Goal: Task Accomplishment & Management: Manage account settings

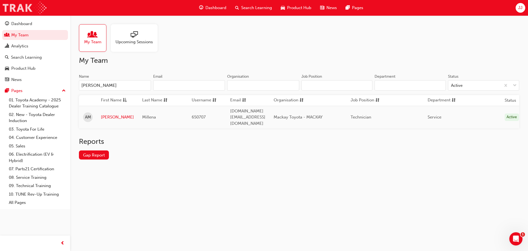
click at [14, 9] on img at bounding box center [25, 8] width 44 height 12
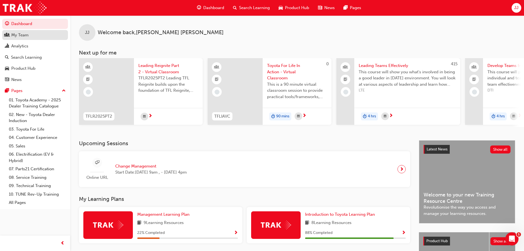
click at [20, 35] on div "My Team" at bounding box center [19, 35] width 17 height 6
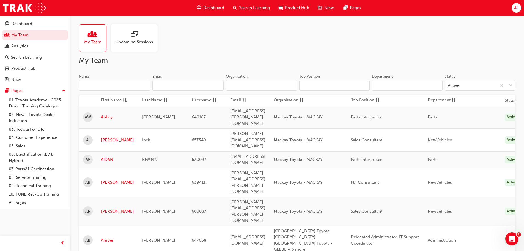
click at [114, 87] on input "Name" at bounding box center [114, 85] width 71 height 10
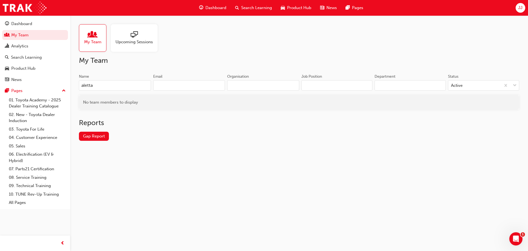
type input "aletta"
click at [21, 55] on div "Search Learning" at bounding box center [26, 57] width 31 height 6
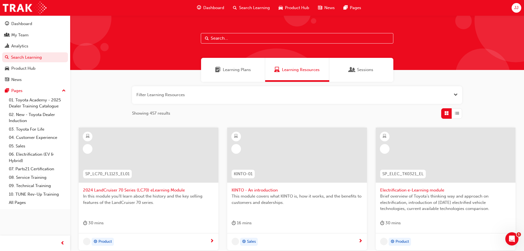
click at [242, 39] on input "text" at bounding box center [297, 38] width 193 height 10
type input "life in action"
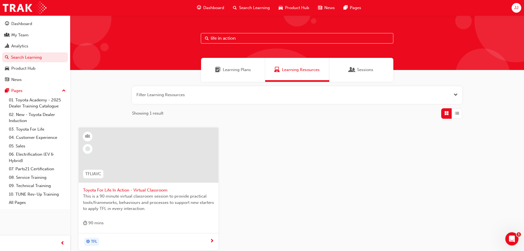
click at [145, 189] on span "Toyota For Life In Action - Virtual Classroom" at bounding box center [148, 190] width 131 height 6
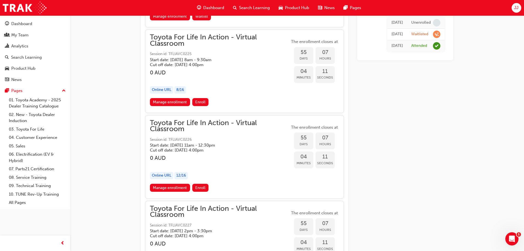
scroll to position [6286, 0]
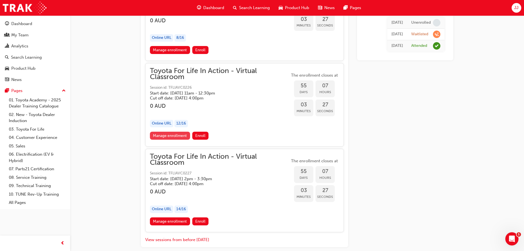
click at [174, 136] on link "Manage enrollment" at bounding box center [170, 135] width 40 height 8
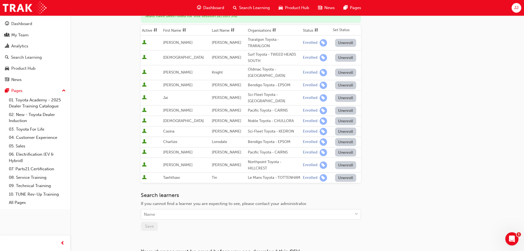
scroll to position [133, 0]
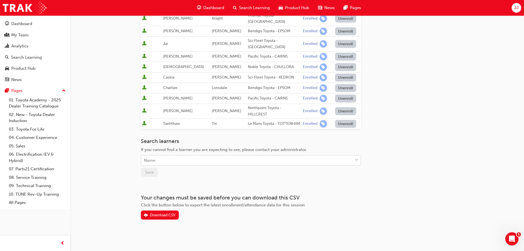
click at [161, 160] on div "Name" at bounding box center [246, 160] width 211 height 10
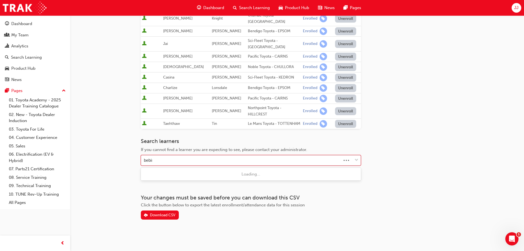
type input "bebiro"
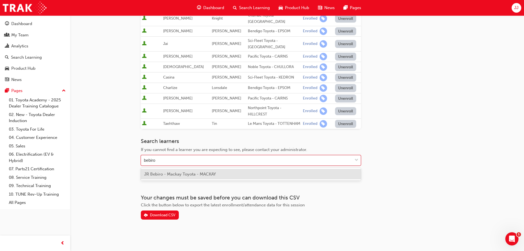
click at [161, 172] on span "JR Bebiro - Mackay Toyota - MACKAY" at bounding box center [180, 173] width 72 height 5
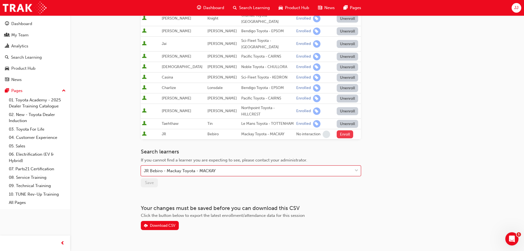
click at [341, 133] on button "Enroll" at bounding box center [345, 134] width 17 height 8
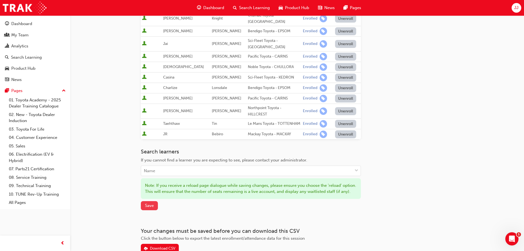
click at [148, 208] on span "Save" at bounding box center [149, 205] width 9 height 5
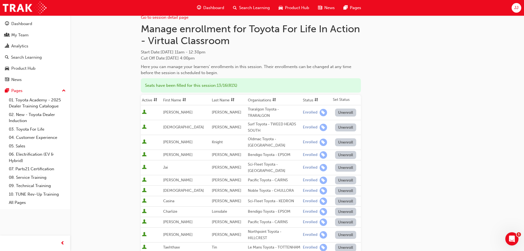
scroll to position [0, 0]
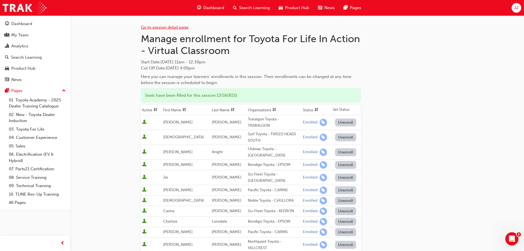
click at [174, 28] on link "Go to session detail page" at bounding box center [165, 27] width 48 height 5
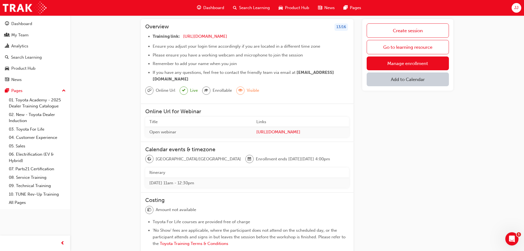
scroll to position [9, 0]
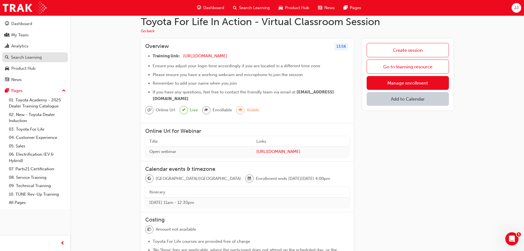
click at [16, 56] on div "Search Learning" at bounding box center [26, 57] width 31 height 6
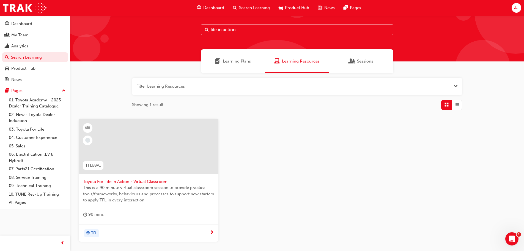
click at [162, 184] on span "Toyota For Life In Action - Virtual Classroom" at bounding box center [148, 181] width 131 height 6
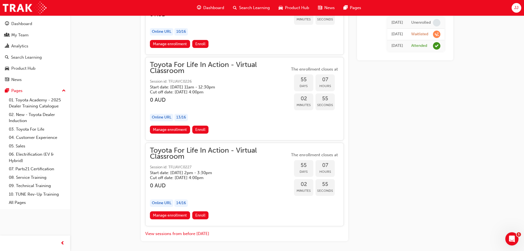
scroll to position [6313, 0]
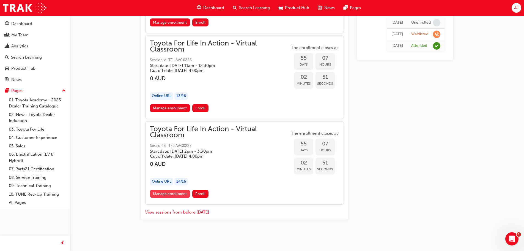
click at [168, 193] on link "Manage enrollment" at bounding box center [170, 194] width 40 height 8
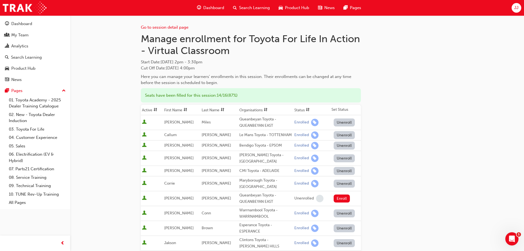
scroll to position [216, 0]
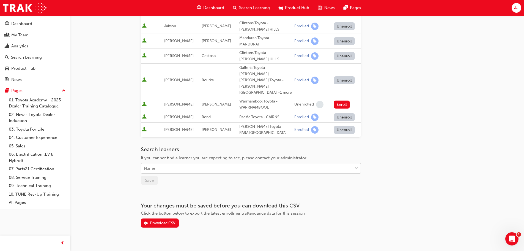
click at [165, 163] on div "Name" at bounding box center [246, 168] width 211 height 10
click at [144, 166] on input "[PERSON_NAME]" at bounding box center [148, 168] width 8 height 5
type input "[PERSON_NAME]"
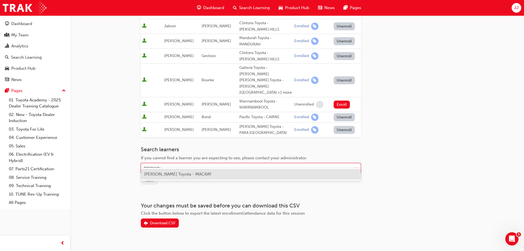
click at [178, 175] on span "[PERSON_NAME] Toyota - MACKAY" at bounding box center [177, 173] width 67 height 5
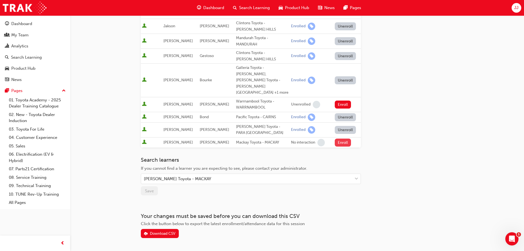
click at [343, 138] on button "Enroll" at bounding box center [343, 142] width 17 height 8
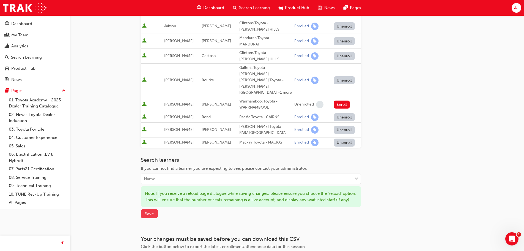
click at [148, 211] on span "Save" at bounding box center [149, 213] width 9 height 5
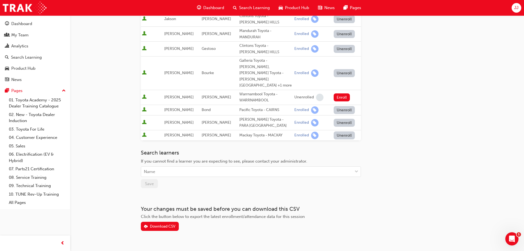
scroll to position [227, 0]
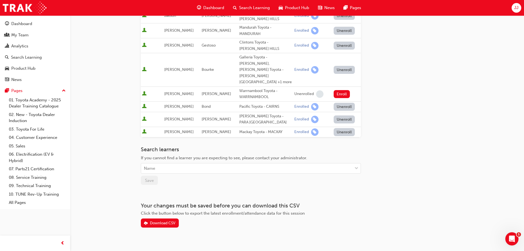
click at [341, 128] on button "Unenroll" at bounding box center [344, 132] width 21 height 8
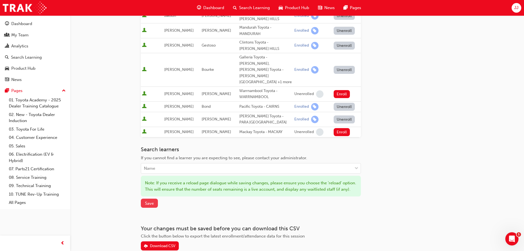
click at [149, 201] on span "Save" at bounding box center [149, 203] width 9 height 5
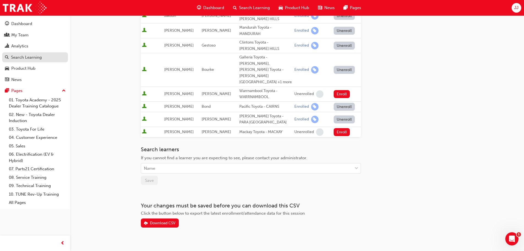
click at [28, 59] on div "Search Learning" at bounding box center [26, 57] width 31 height 6
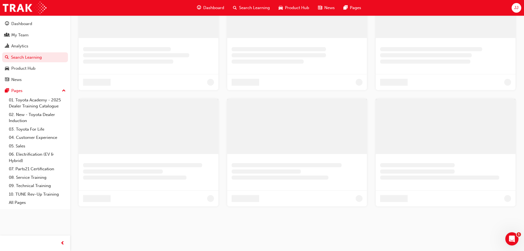
scroll to position [53, 0]
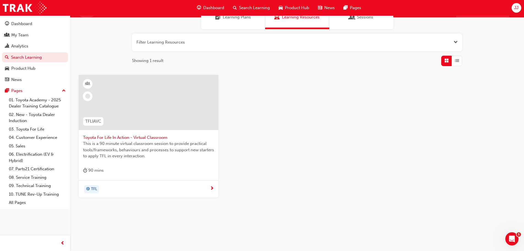
click at [146, 141] on span "This is a 90 minute virtual classroom session to provide practical tools/framew…" at bounding box center [148, 149] width 131 height 19
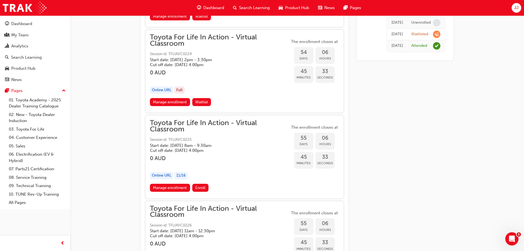
scroll to position [6286, 0]
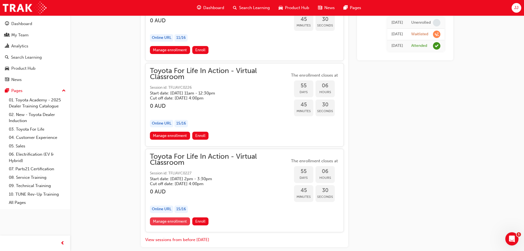
click at [169, 221] on link "Manage enrollment" at bounding box center [170, 221] width 40 height 8
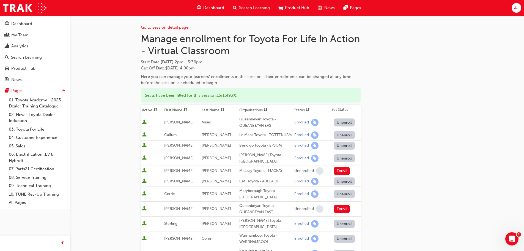
scroll to position [165, 0]
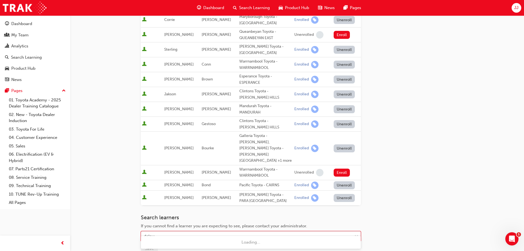
type input "dela"
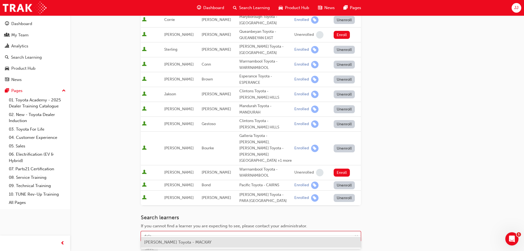
click at [185, 237] on div "[PERSON_NAME] Toyota - MACKAY" at bounding box center [251, 242] width 220 height 11
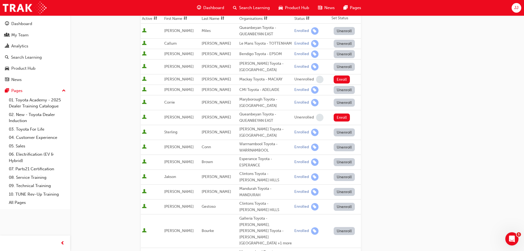
scroll to position [9, 0]
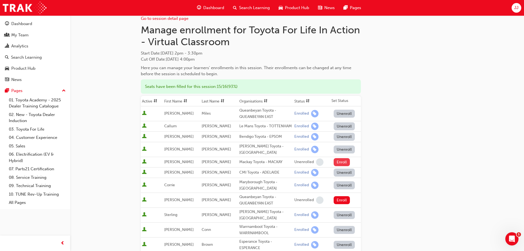
click at [339, 166] on button "Enroll" at bounding box center [342, 162] width 17 height 8
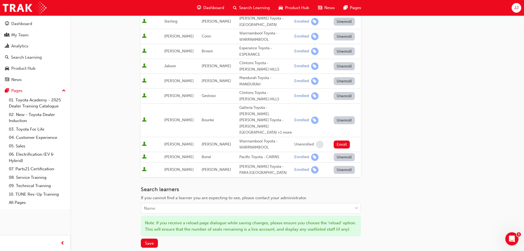
scroll to position [256, 0]
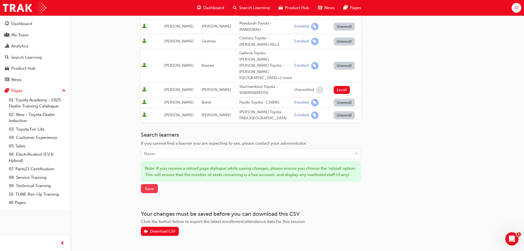
click at [147, 186] on span "Save" at bounding box center [149, 188] width 9 height 5
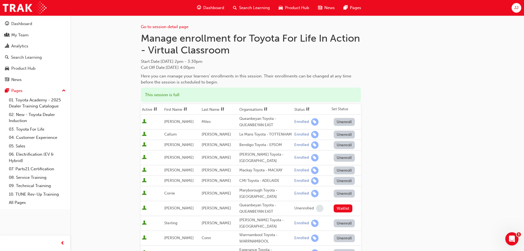
scroll to position [0, 0]
